Goal: Register for event/course

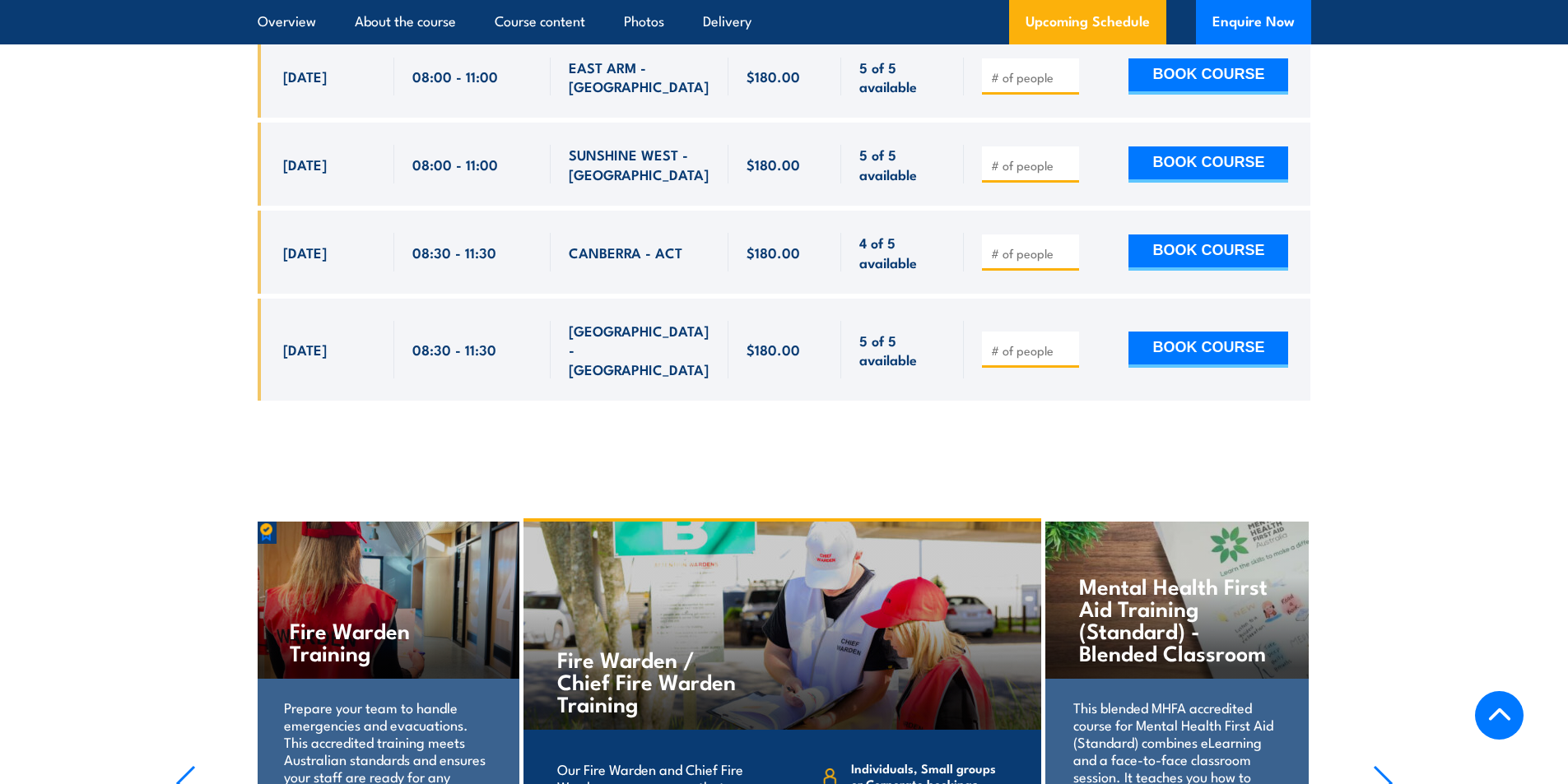
scroll to position [7486, 0]
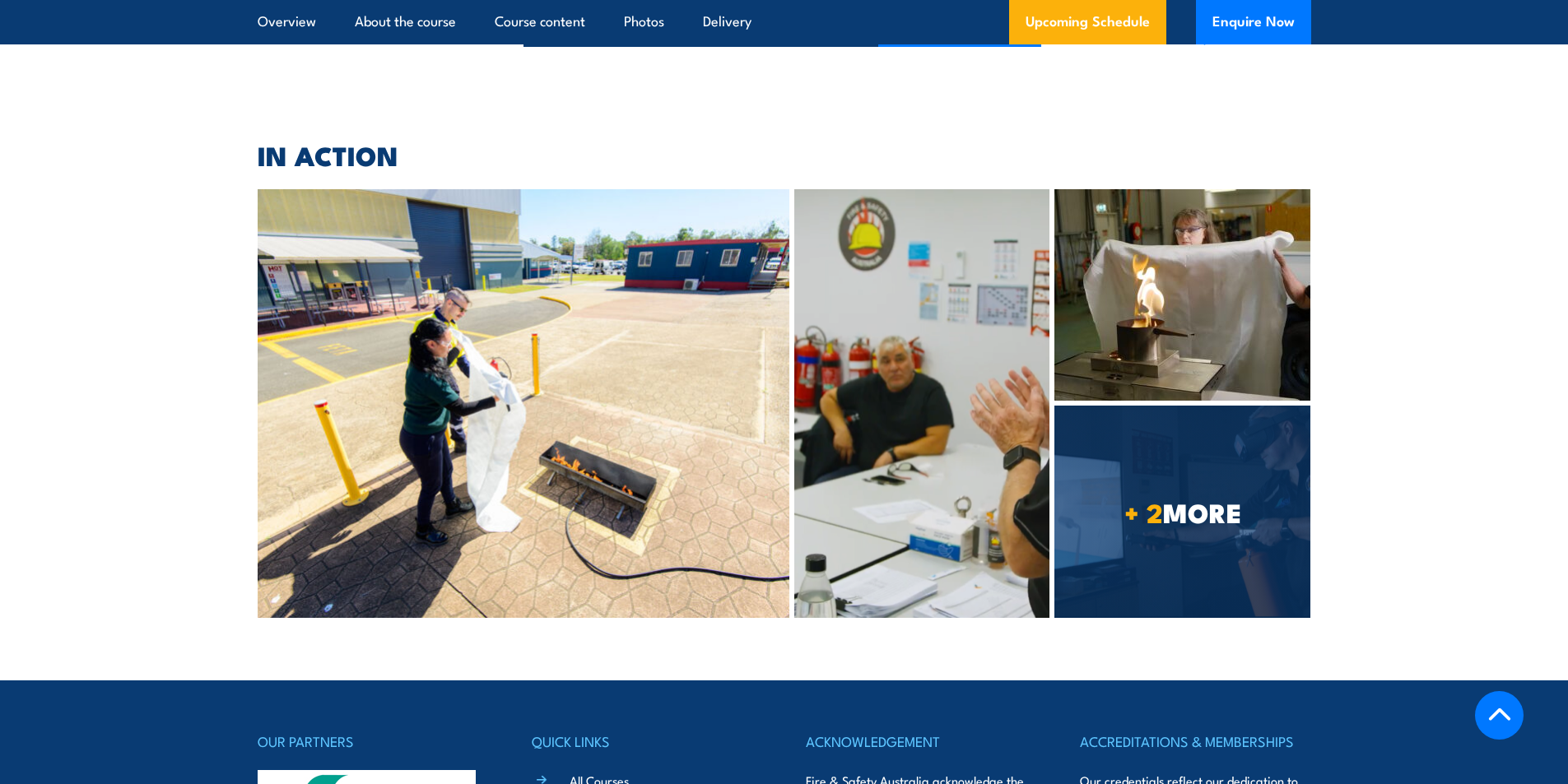
scroll to position [8605, 0]
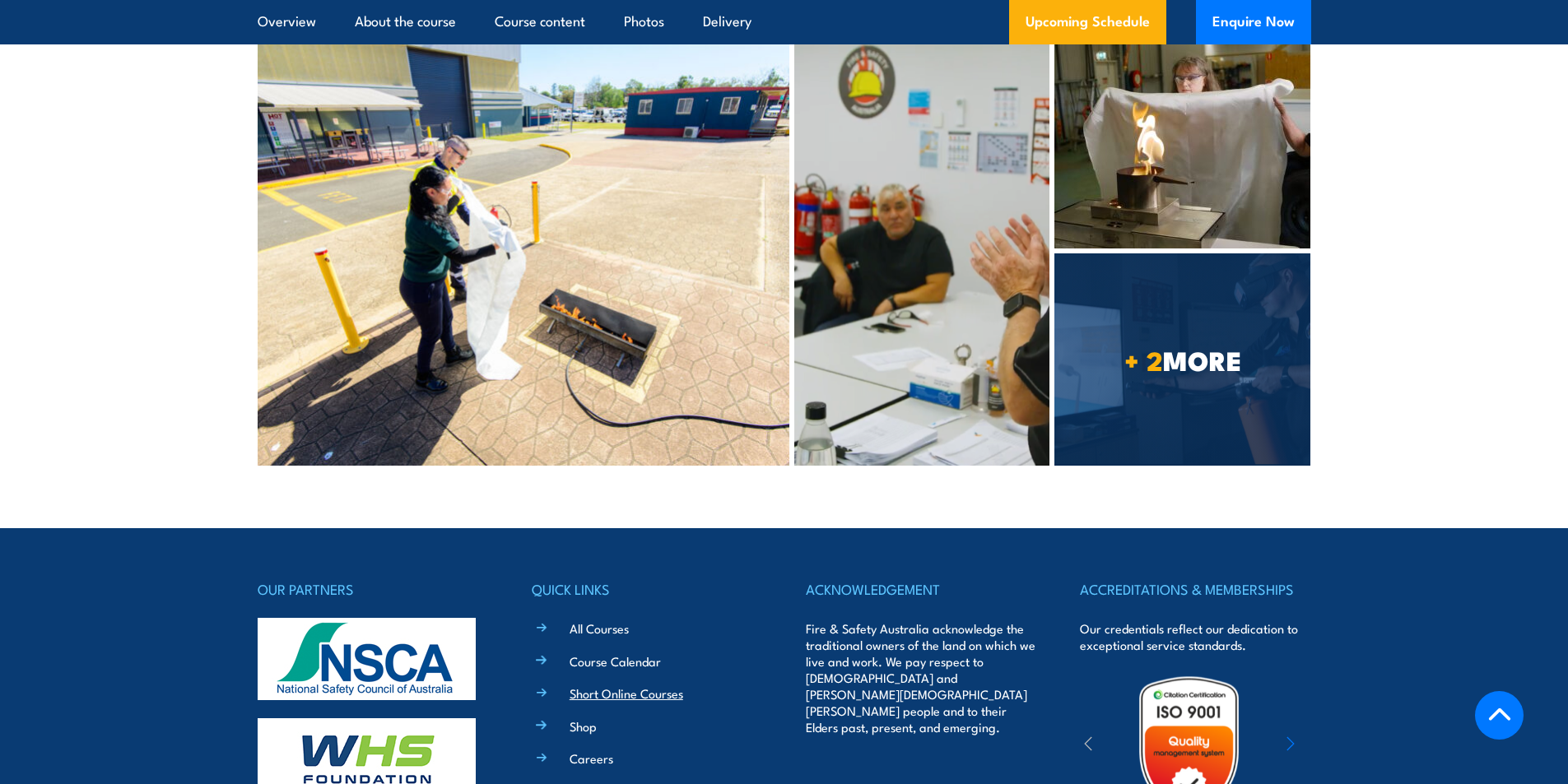
click at [618, 684] on link "Short Online Courses" at bounding box center [626, 693] width 113 height 17
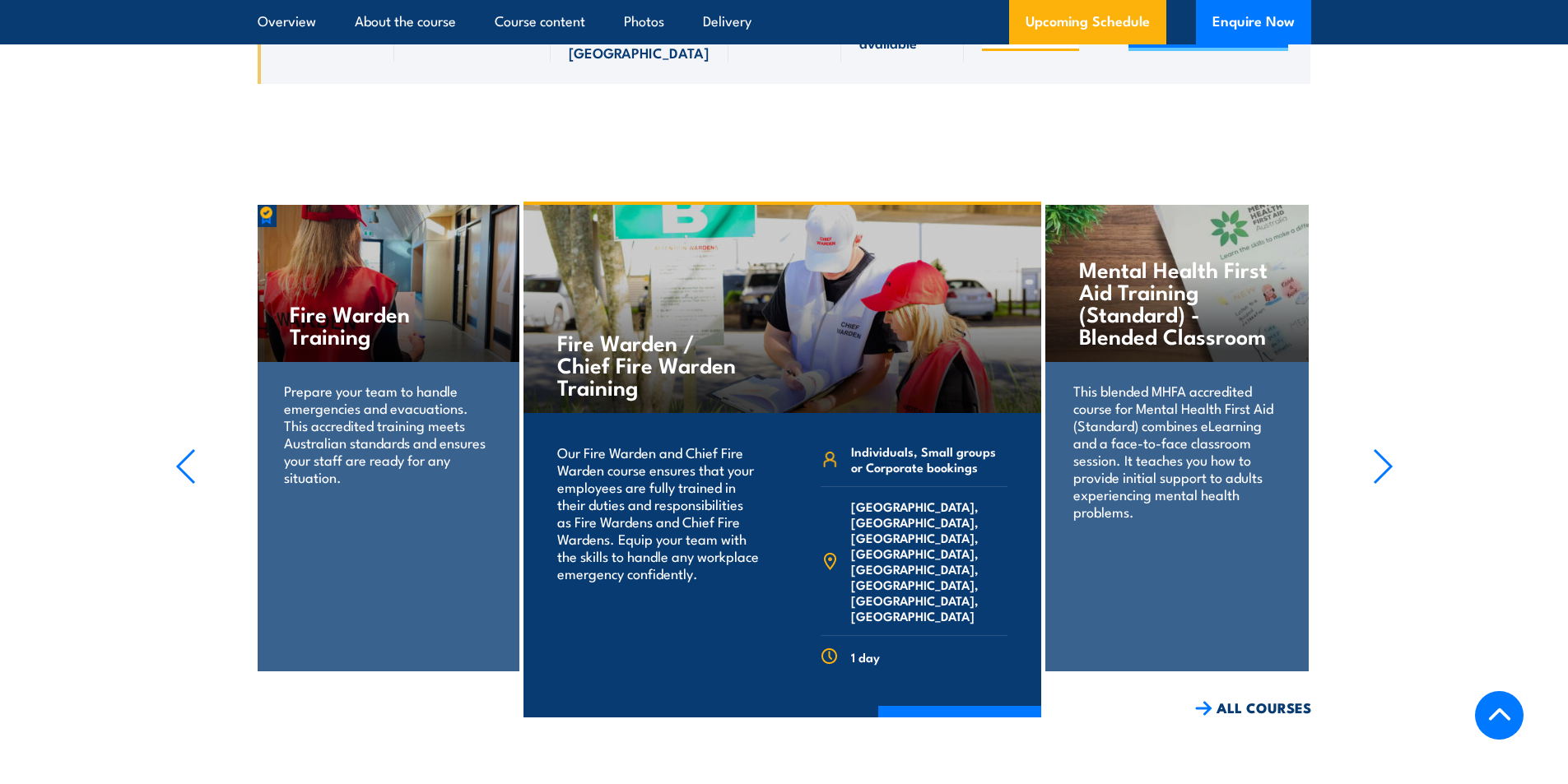
scroll to position [7351, 0]
